Goal: Transaction & Acquisition: Purchase product/service

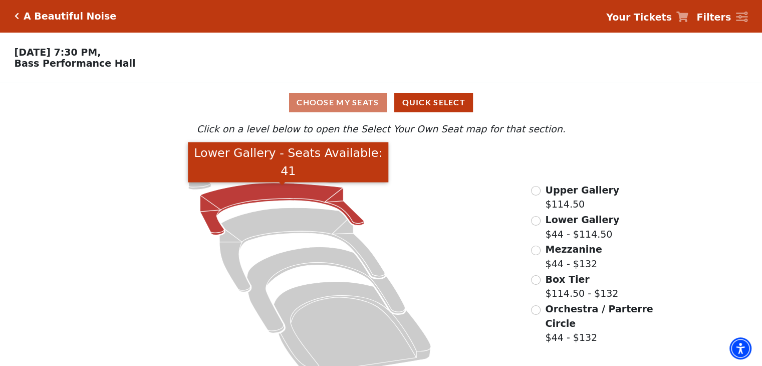
click at [254, 195] on icon "Lower Gallery - Seats Available: 41" at bounding box center [282, 209] width 164 height 52
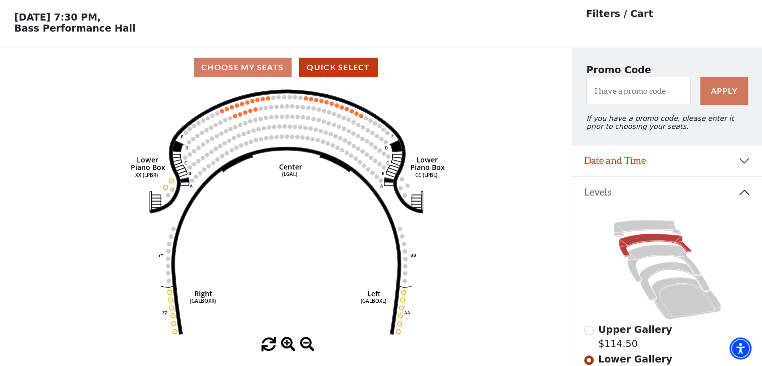
scroll to position [46, 0]
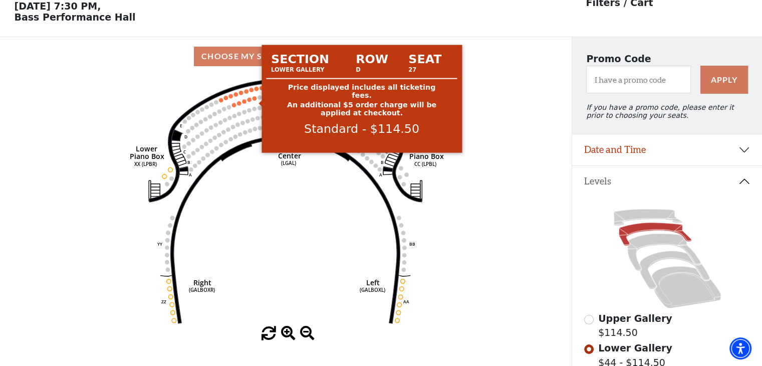
click at [254, 100] on circle at bounding box center [254, 98] width 4 height 4
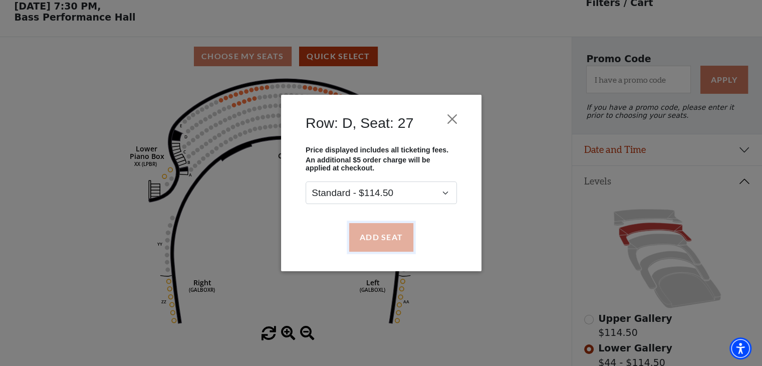
click at [381, 238] on button "Add Seat" at bounding box center [381, 237] width 64 height 28
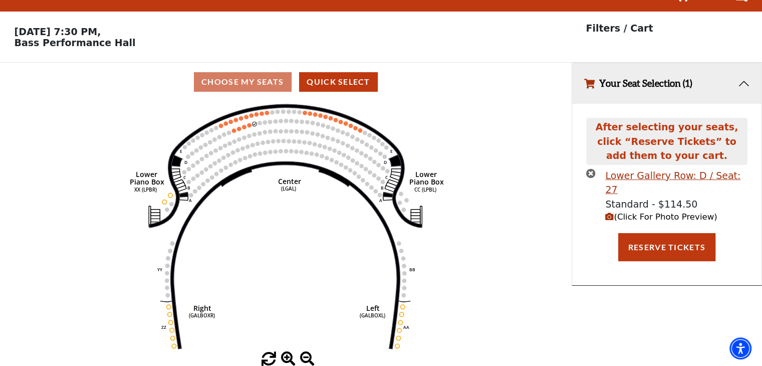
scroll to position [0, 0]
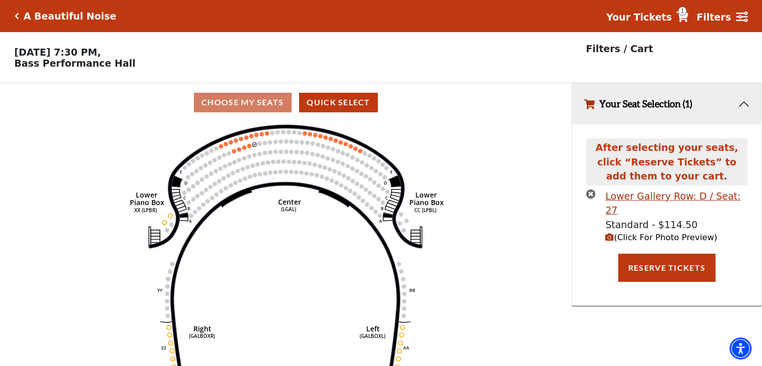
click at [250, 151] on icon "Right (GALBOXR) E D C B A E D C B A YY ZZ Left (GALBOXL) BB AA Center Lower Pia…" at bounding box center [286, 247] width 514 height 250
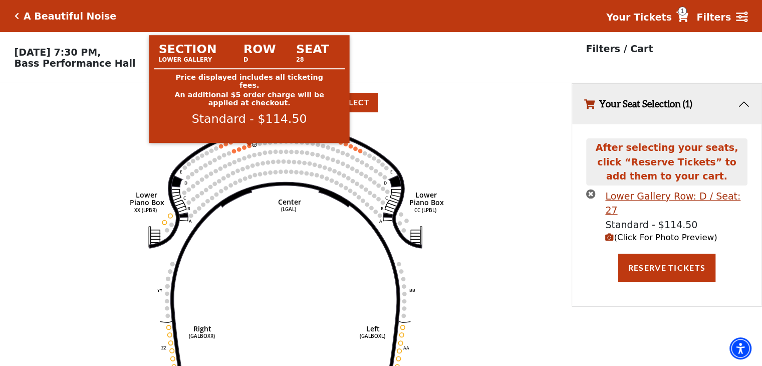
click at [249, 147] on circle at bounding box center [249, 145] width 4 height 4
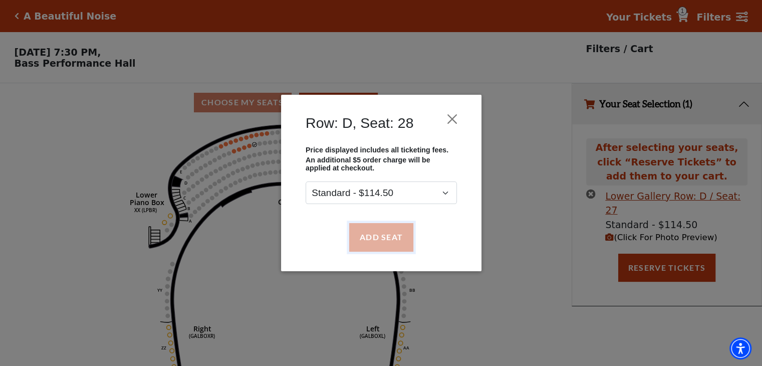
click at [365, 229] on button "Add Seat" at bounding box center [381, 237] width 64 height 28
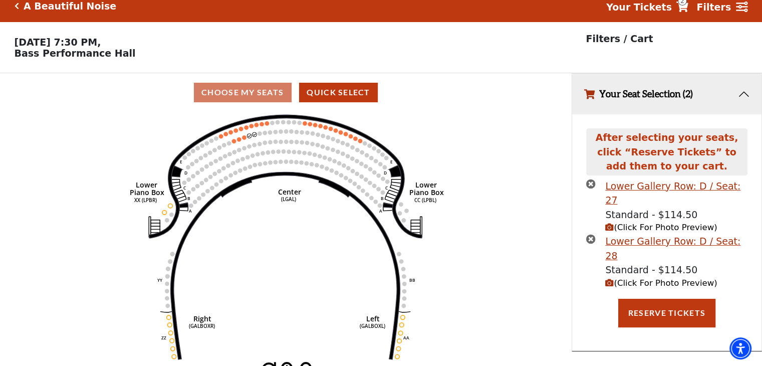
scroll to position [24, 0]
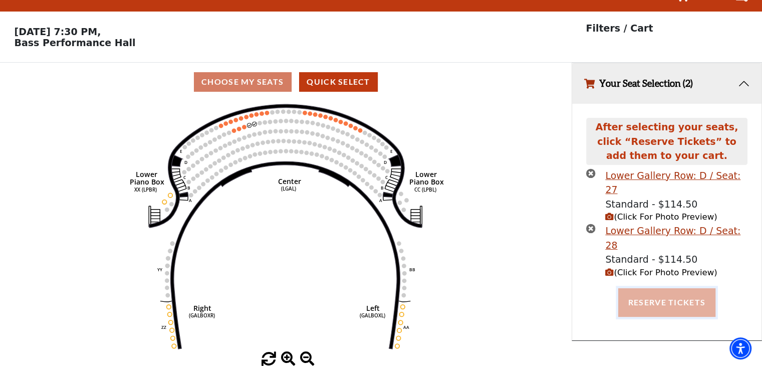
click at [645, 288] on button "Reserve Tickets" at bounding box center [666, 302] width 97 height 28
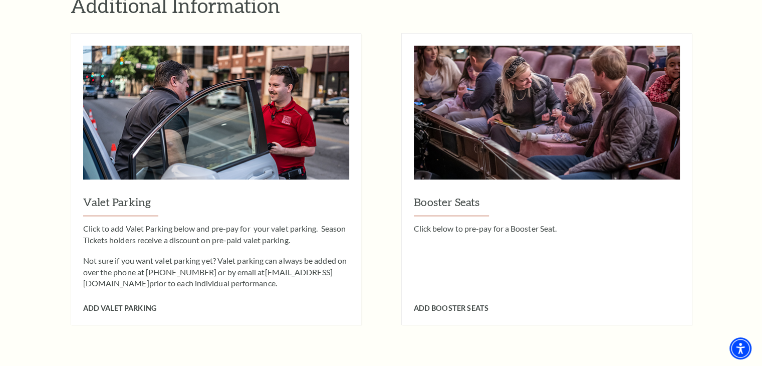
scroll to position [901, 0]
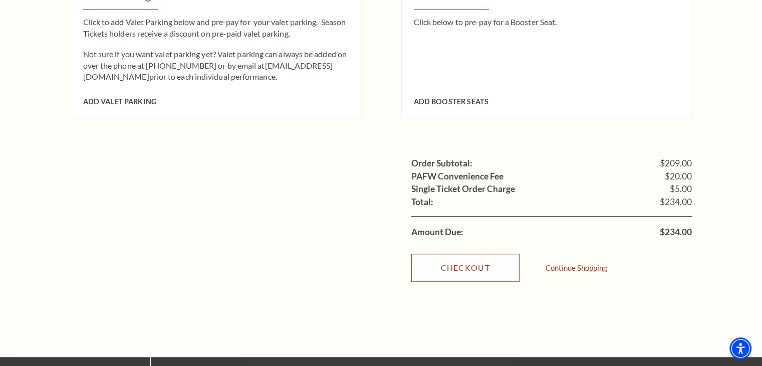
click at [440, 254] on link "Checkout" at bounding box center [465, 267] width 108 height 28
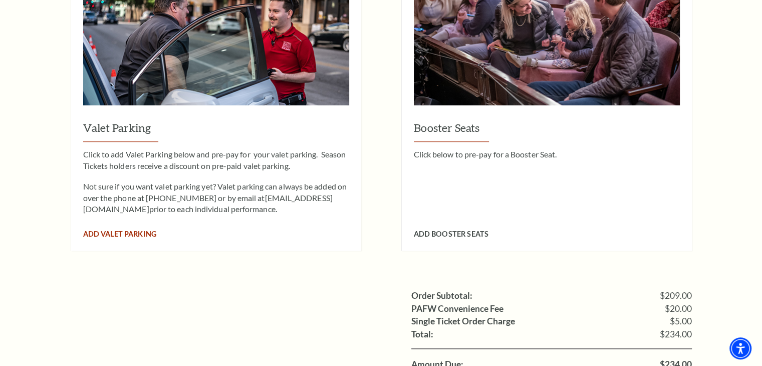
scroll to position [751, 0]
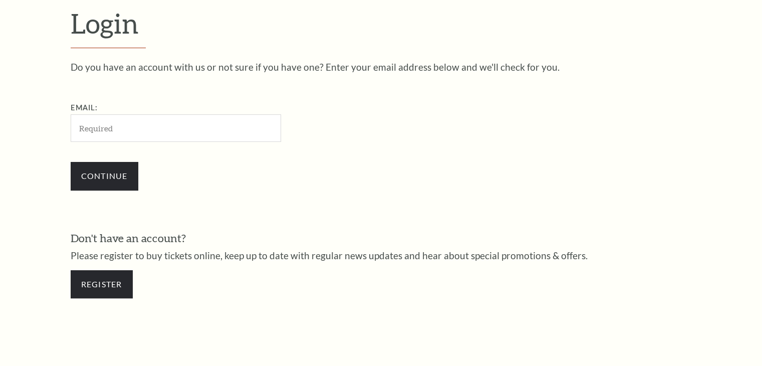
scroll to position [296, 0]
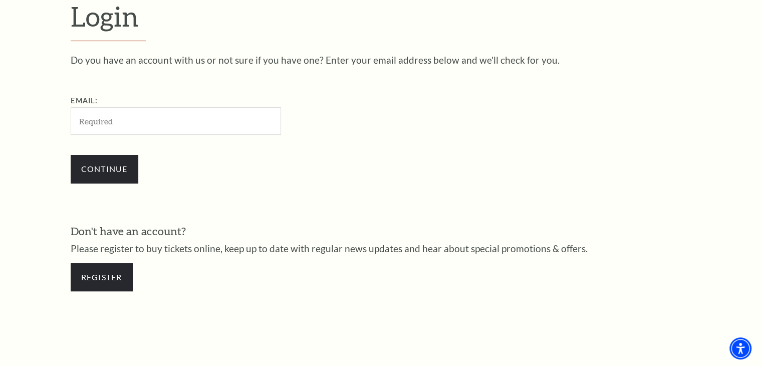
click at [219, 115] on input "Email:" at bounding box center [176, 121] width 210 height 28
type input "pescefernanda83@gmail.com"
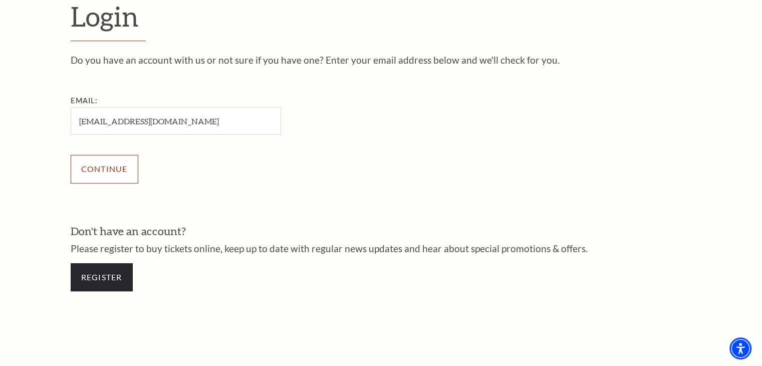
click at [137, 164] on input "Continue" at bounding box center [105, 169] width 68 height 28
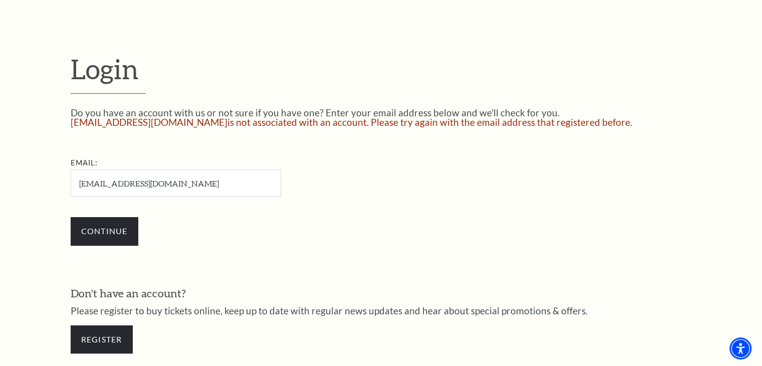
click at [206, 180] on input "pescefernanda83@gmail.com" at bounding box center [176, 183] width 210 height 28
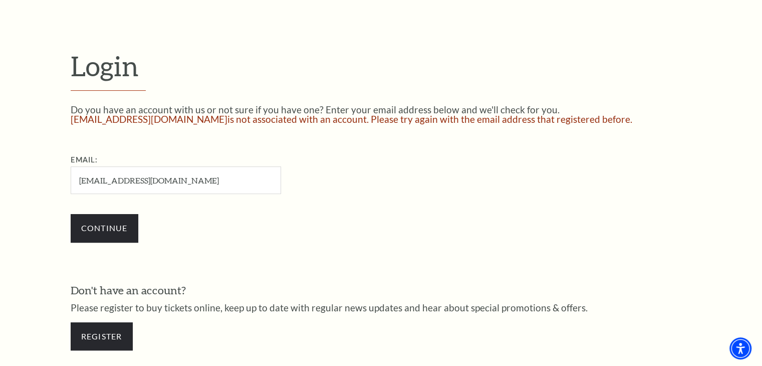
scroll to position [244, 0]
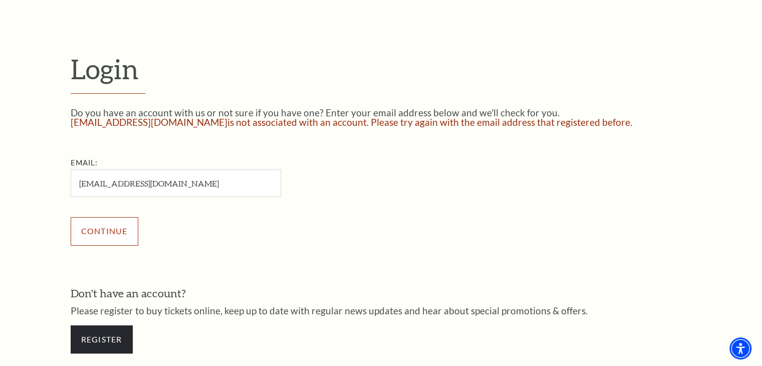
click at [117, 230] on input "Continue" at bounding box center [105, 231] width 68 height 28
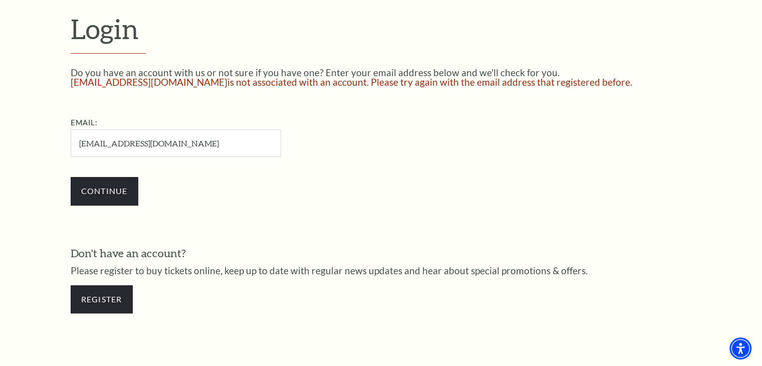
scroll to position [394, 0]
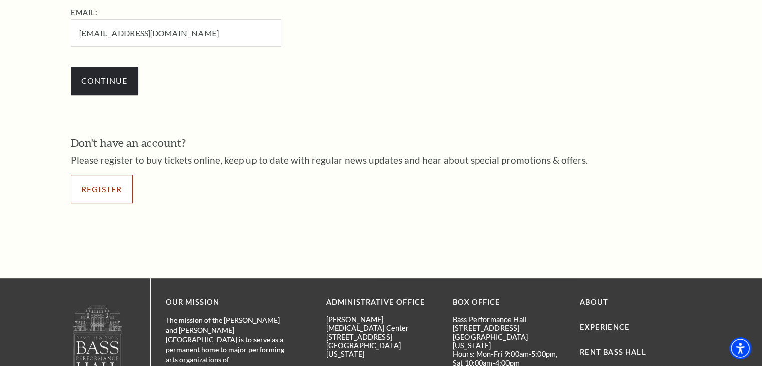
click at [101, 177] on link "Register" at bounding box center [102, 189] width 62 height 28
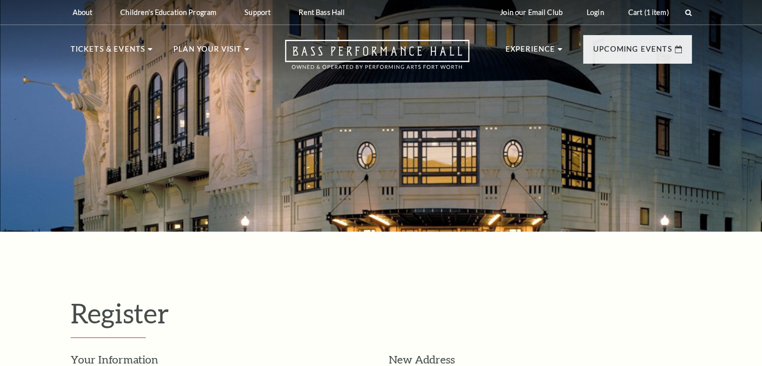
select select "1"
select select "TX"
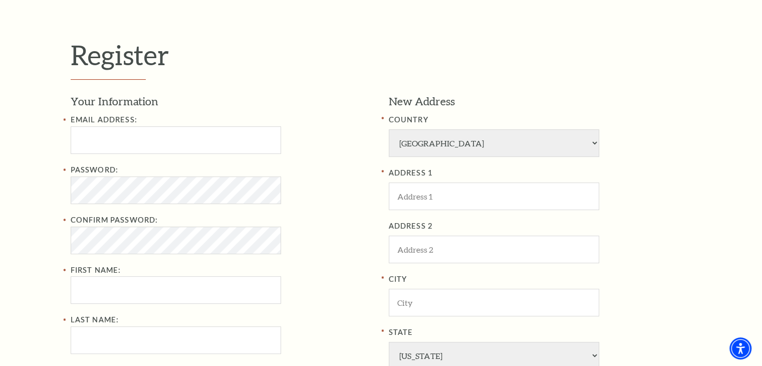
scroll to position [300, 0]
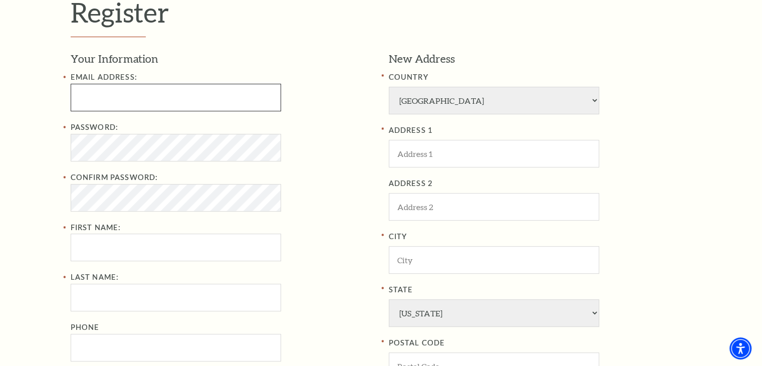
click at [226, 100] on input "Email Address:" at bounding box center [176, 98] width 210 height 28
type input "[EMAIL_ADDRESS][DOMAIN_NAME]"
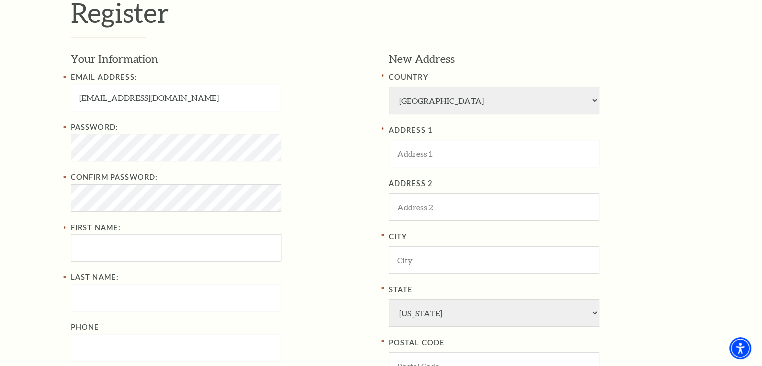
type input "Stacey"
type input "Kramer"
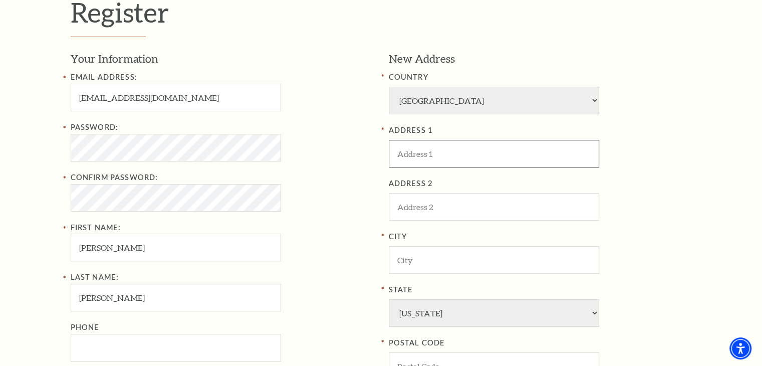
type input "219 Locust St"
type input "1502"
type input "Providence"
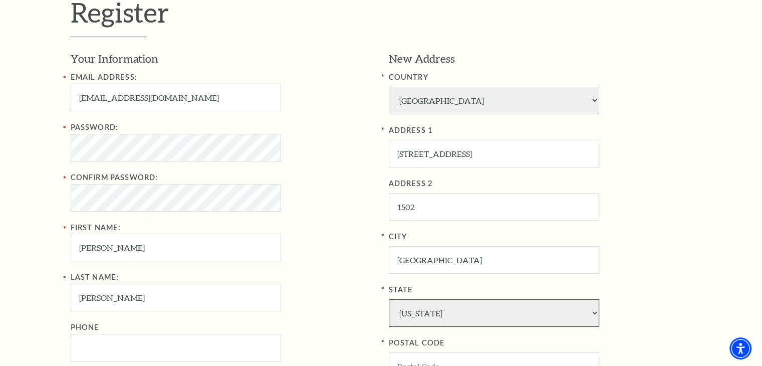
select select "KY"
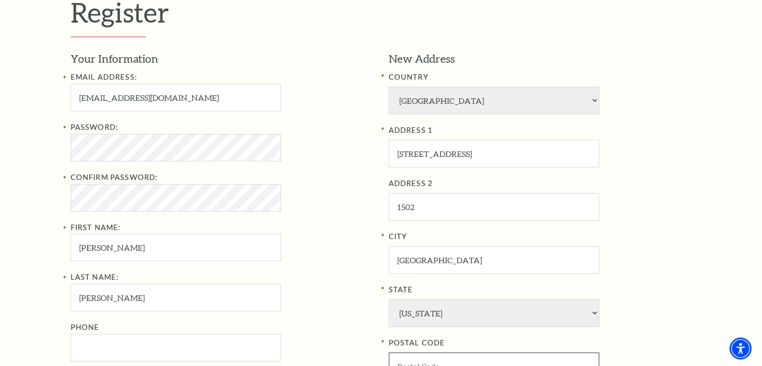
type input "42450"
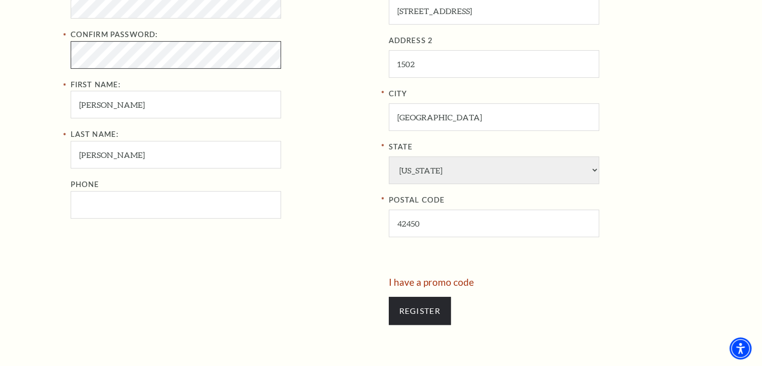
scroll to position [451, 0]
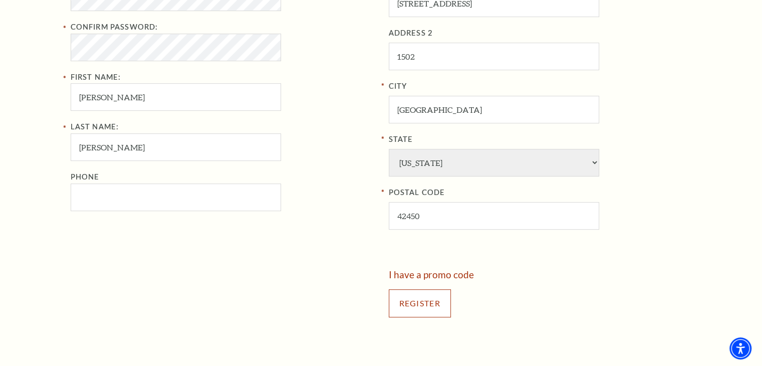
click at [410, 302] on input "Register" at bounding box center [420, 303] width 62 height 28
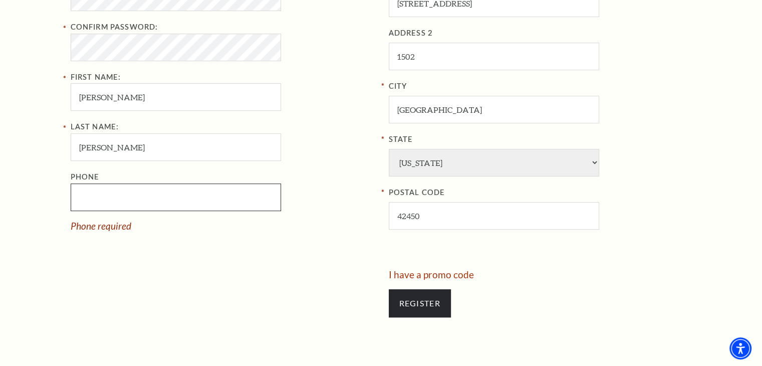
click at [136, 190] on input "Phone" at bounding box center [176, 197] width 210 height 28
type input "880-969-759"
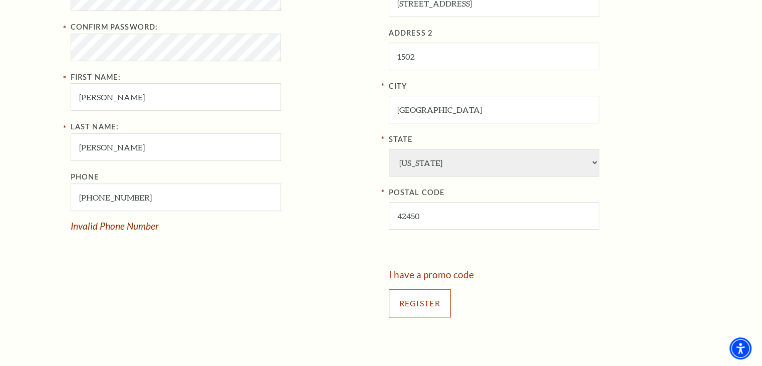
click at [407, 306] on input "Register" at bounding box center [420, 303] width 62 height 28
click at [407, 300] on input "Register" at bounding box center [420, 303] width 62 height 28
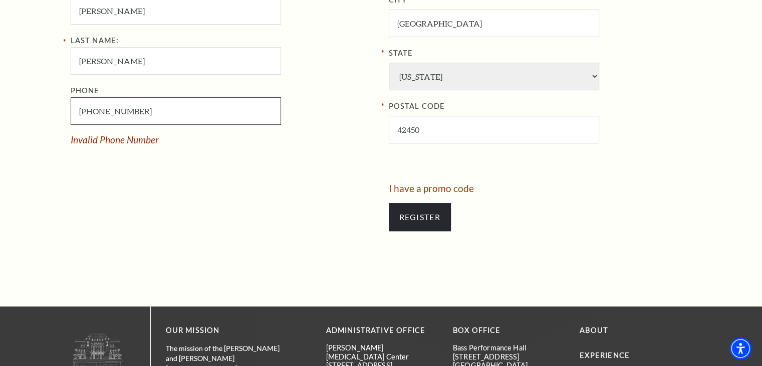
scroll to position [551, 0]
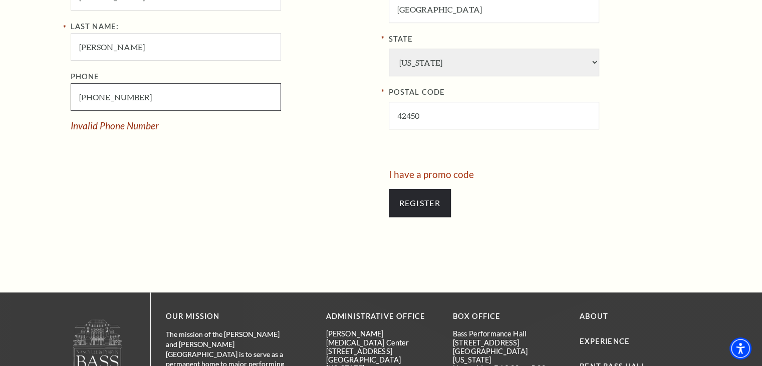
click at [119, 99] on input "880-969-759" at bounding box center [176, 97] width 210 height 28
click at [118, 94] on input "Phone" at bounding box center [176, 97] width 210 height 28
type input "503-233-4675"
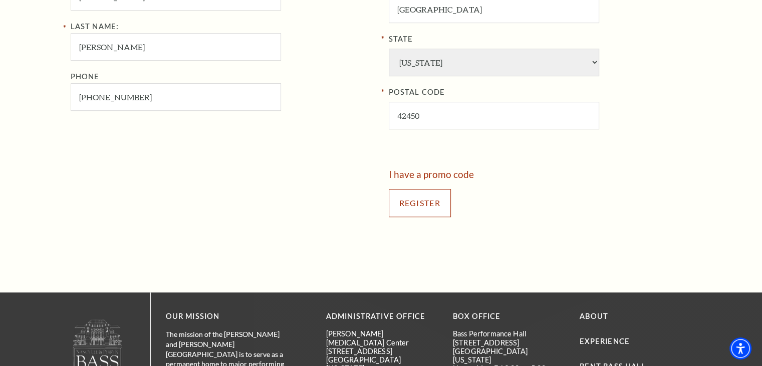
click at [418, 200] on input "Register" at bounding box center [420, 203] width 62 height 28
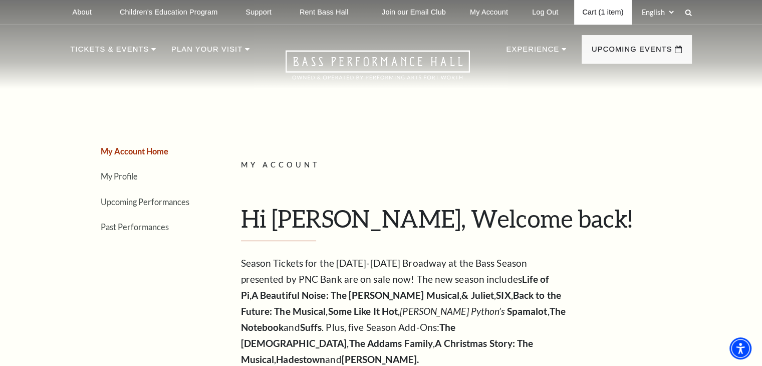
click at [605, 15] on link "Cart (1 item)" at bounding box center [602, 12] width 57 height 25
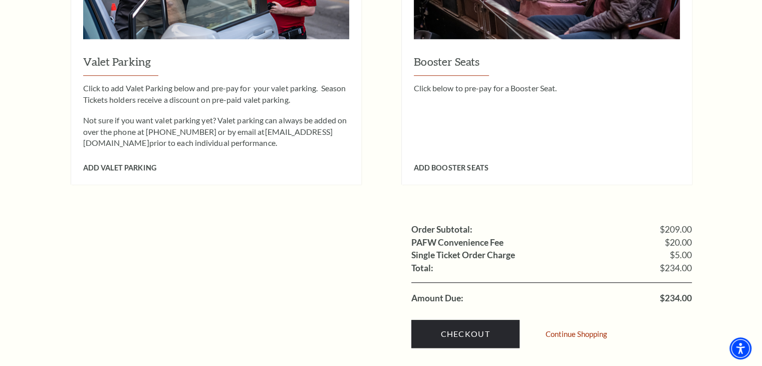
scroll to position [1001, 0]
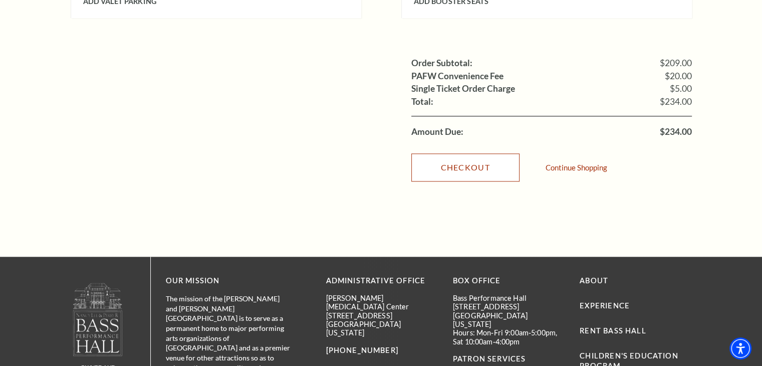
click at [447, 162] on link "Checkout" at bounding box center [465, 167] width 108 height 28
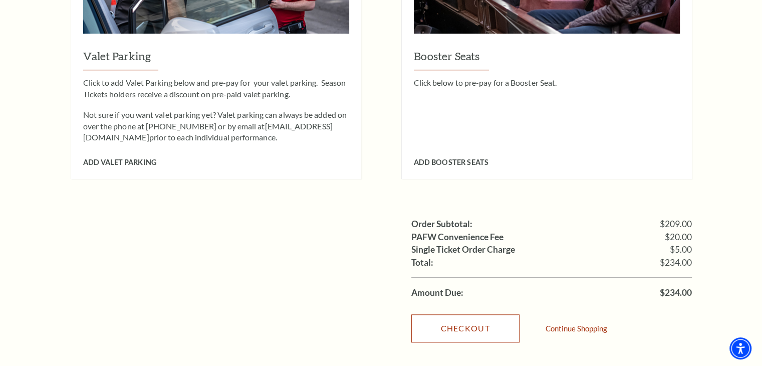
scroll to position [801, 0]
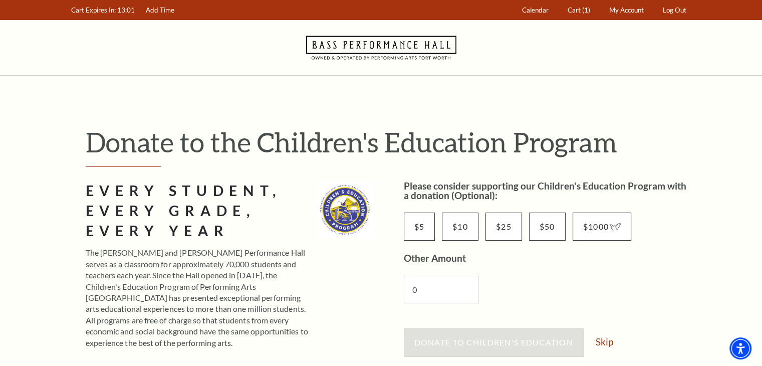
click at [614, 342] on div "Donate to Children's Education Skip" at bounding box center [548, 347] width 288 height 38
click at [610, 341] on link "Skip" at bounding box center [604, 342] width 18 height 10
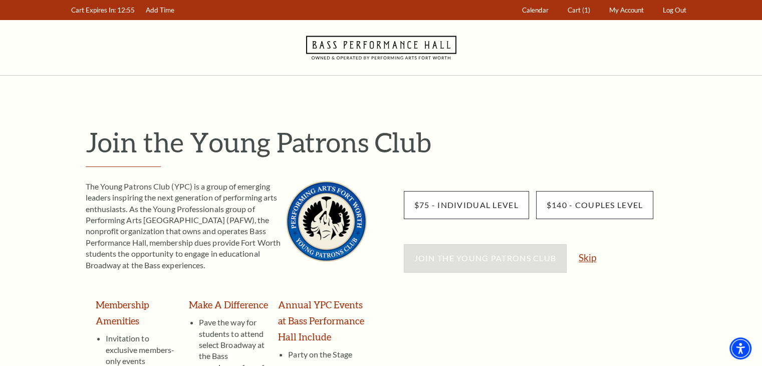
click at [591, 258] on link "Skip" at bounding box center [587, 257] width 18 height 10
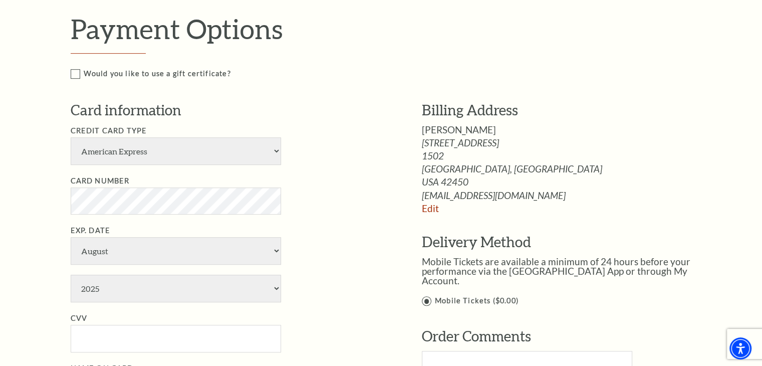
scroll to position [501, 0]
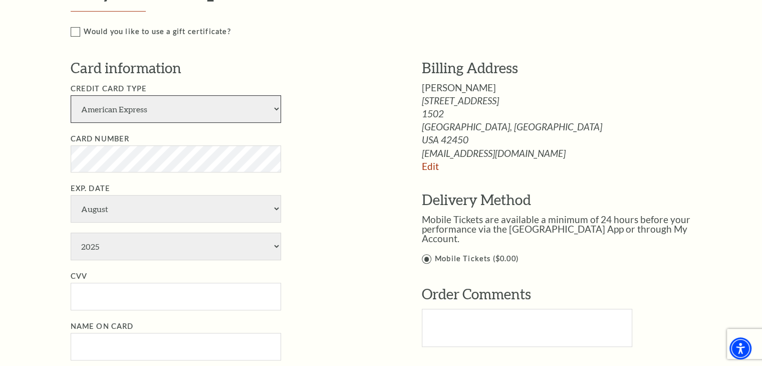
click at [188, 105] on select "American Express Visa Master Card Discover" at bounding box center [176, 109] width 210 height 28
select select "24"
click at [71, 95] on select "American Express Visa Master Card Discover" at bounding box center [176, 109] width 210 height 28
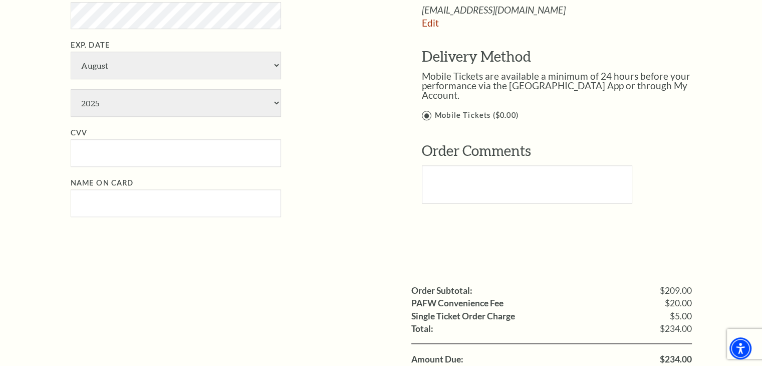
scroll to position [651, 0]
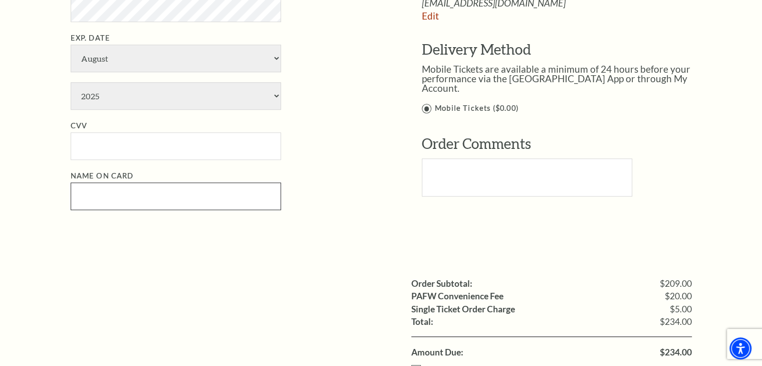
click at [182, 193] on input "Name on Card" at bounding box center [176, 196] width 210 height 28
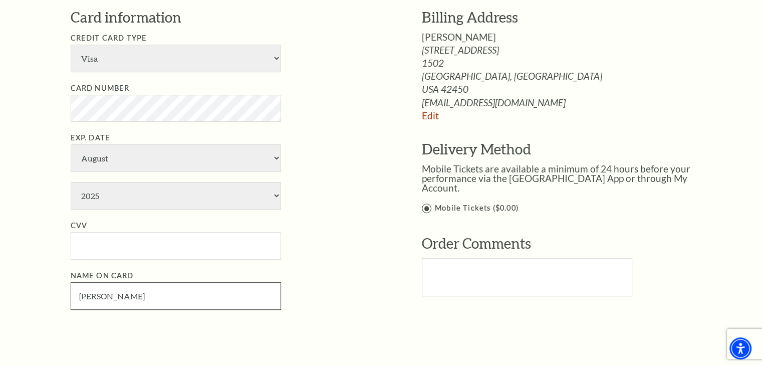
scroll to position [551, 0]
type input "Stacey Kramer"
drag, startPoint x: 405, startPoint y: 225, endPoint x: 389, endPoint y: 213, distance: 20.0
click at [404, 225] on div "Billing Address Stacey Kramer 219 Locust St 1502 Providence, KY Edit" at bounding box center [552, 159] width 321 height 303
click at [190, 161] on select "January February March April May June July August September October November De…" at bounding box center [176, 159] width 210 height 28
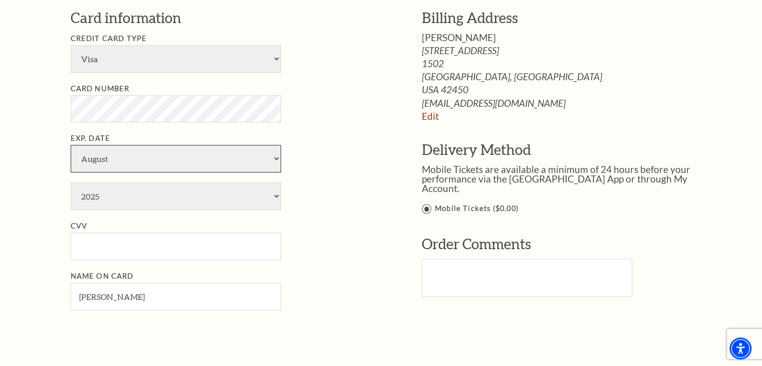
select select "7"
click at [71, 145] on select "January February March April May June July August September October November De…" at bounding box center [176, 159] width 210 height 28
click at [138, 196] on select "2025 2026 2027 2028 2029 2030 2031 2032 2033 2034" at bounding box center [176, 196] width 210 height 28
select select "2029"
click at [71, 182] on select "2025 2026 2027 2028 2029 2030 2031 2032 2033 2034" at bounding box center [176, 196] width 210 height 28
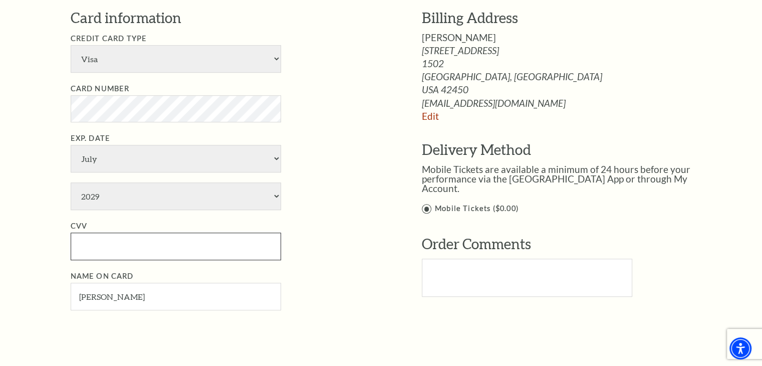
click at [102, 241] on input "CVV" at bounding box center [176, 246] width 210 height 28
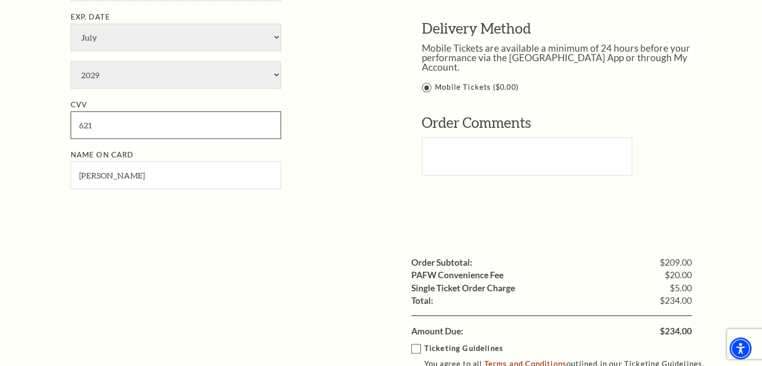
scroll to position [801, 0]
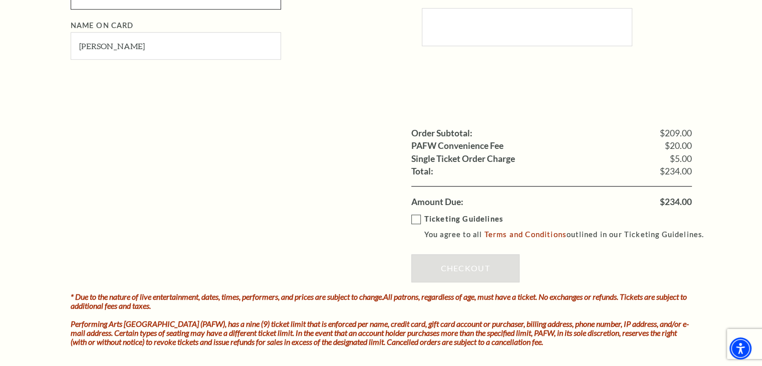
type input "621"
click at [413, 219] on label "Ticketing Guidelines You agree to all Terms and Conditions outlined in our Tick…" at bounding box center [562, 227] width 302 height 28
click at [0, 0] on input "Ticketing Guidelines You agree to all Terms and Conditions outlined in our Tick…" at bounding box center [0, 0] width 0 height 0
click at [441, 261] on link "Checkout" at bounding box center [465, 268] width 108 height 28
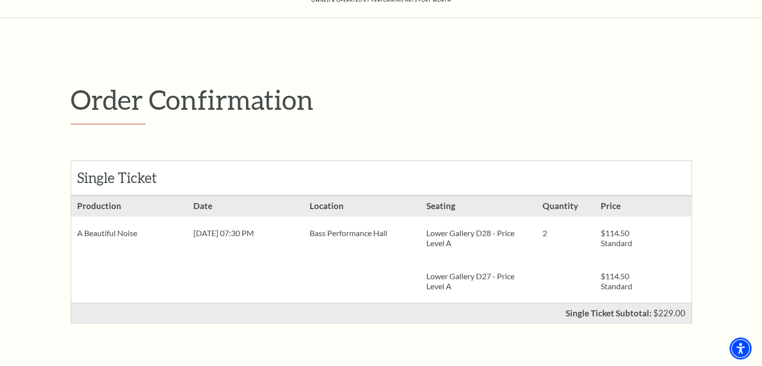
scroll to position [50, 0]
